Goal: Subscribe to service/newsletter

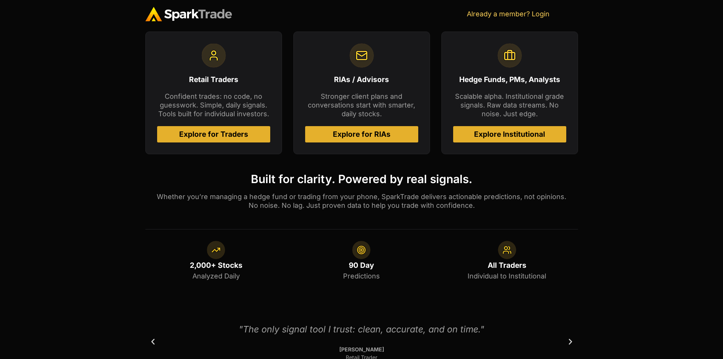
scroll to position [337, 0]
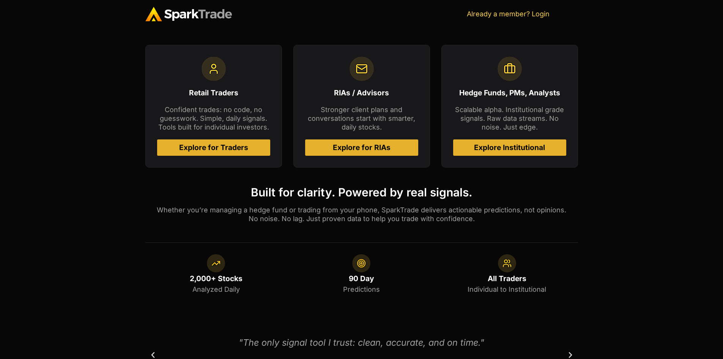
click at [209, 147] on span "Explore for Traders" at bounding box center [213, 147] width 69 height 7
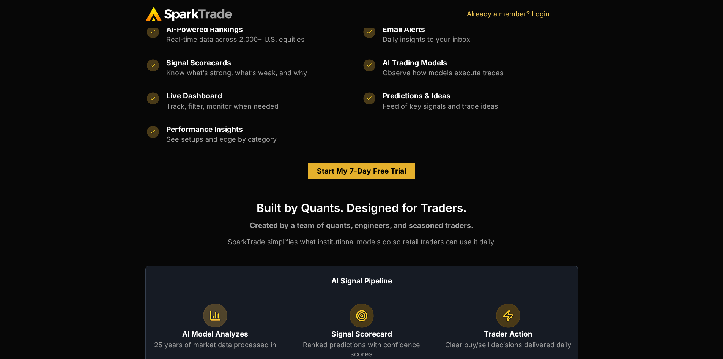
scroll to position [337, 0]
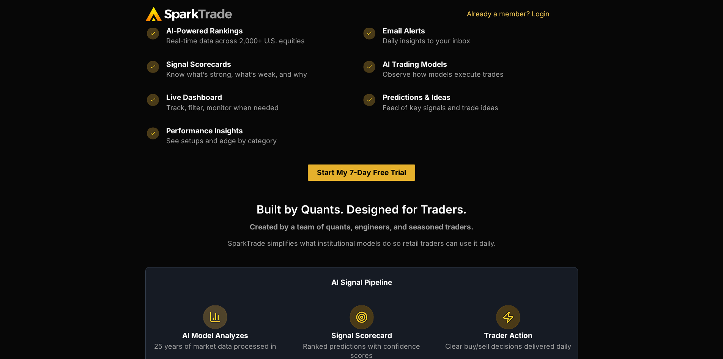
click at [358, 173] on span "Start My 7-Day Free Trial" at bounding box center [361, 172] width 89 height 7
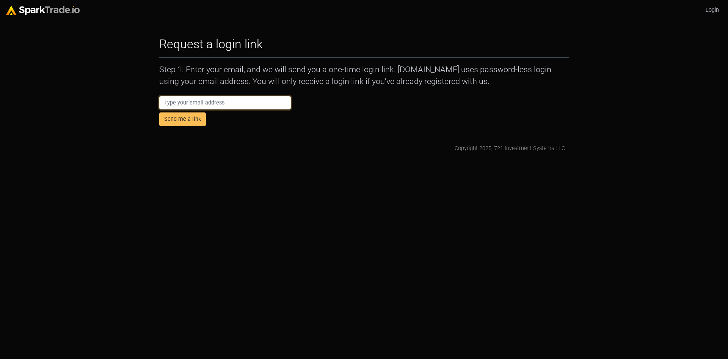
click at [222, 99] on input "email" at bounding box center [225, 103] width 132 height 14
click at [273, 159] on html "Login Request a login link How to Use [DOMAIN_NAME] × Step 1: Enter your email,…" at bounding box center [364, 79] width 728 height 159
click at [213, 101] on input "email" at bounding box center [225, 103] width 132 height 14
type input "[EMAIL_ADDRESS][DOMAIN_NAME]"
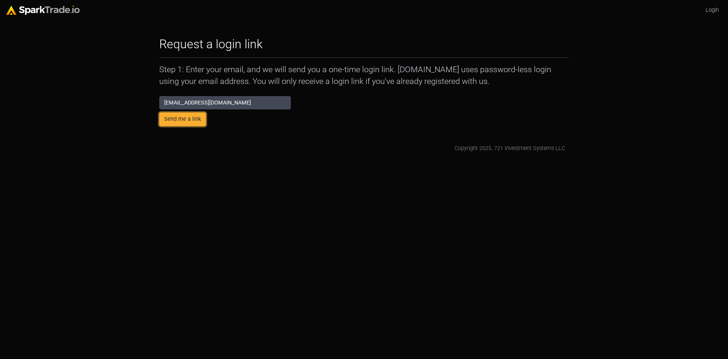
click at [186, 120] on button "Send me a link" at bounding box center [182, 119] width 47 height 14
